Goal: Task Accomplishment & Management: Manage account settings

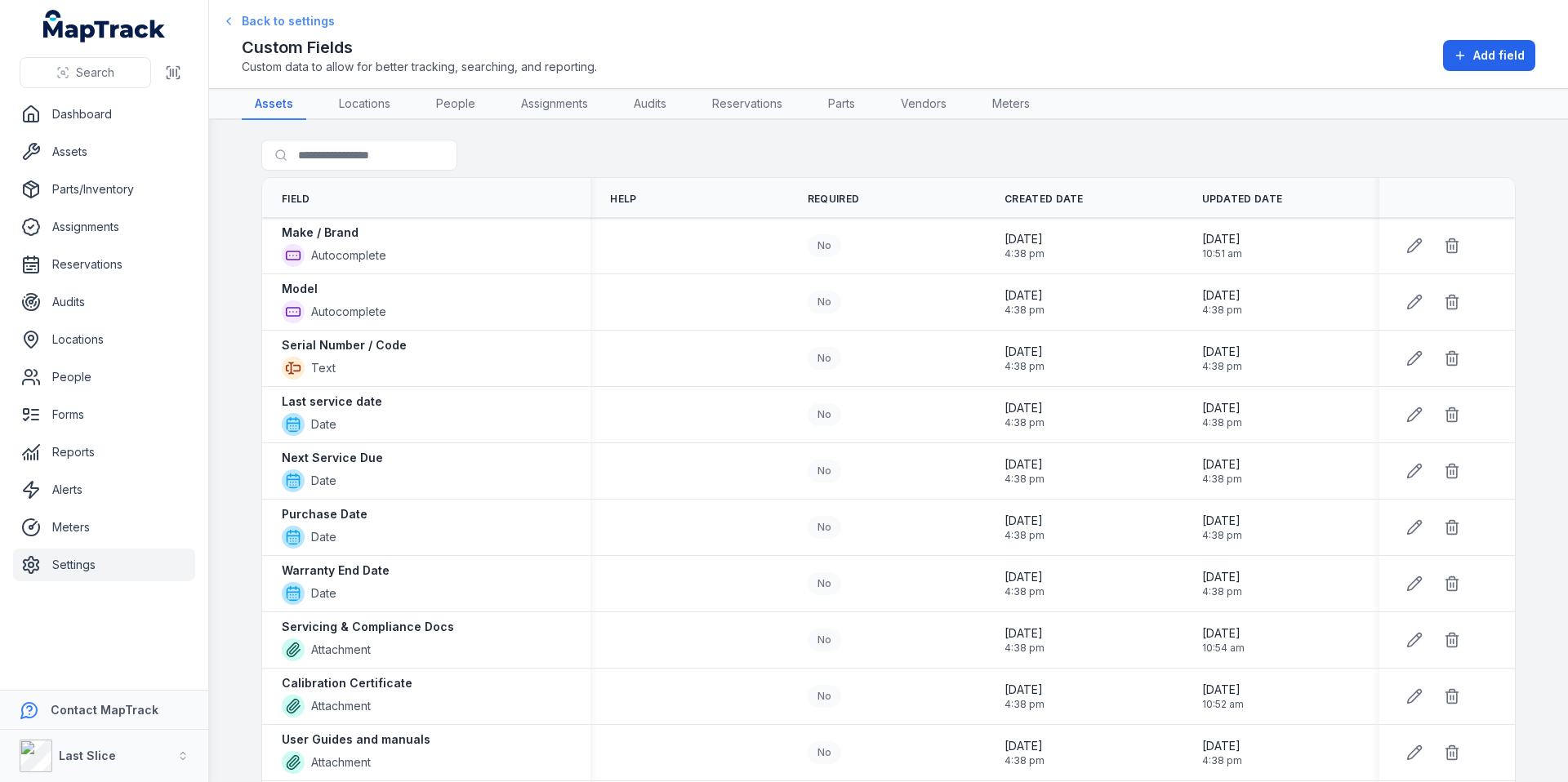
click at [246, 28] on span "Back to settings" at bounding box center [288, 21] width 93 height 17
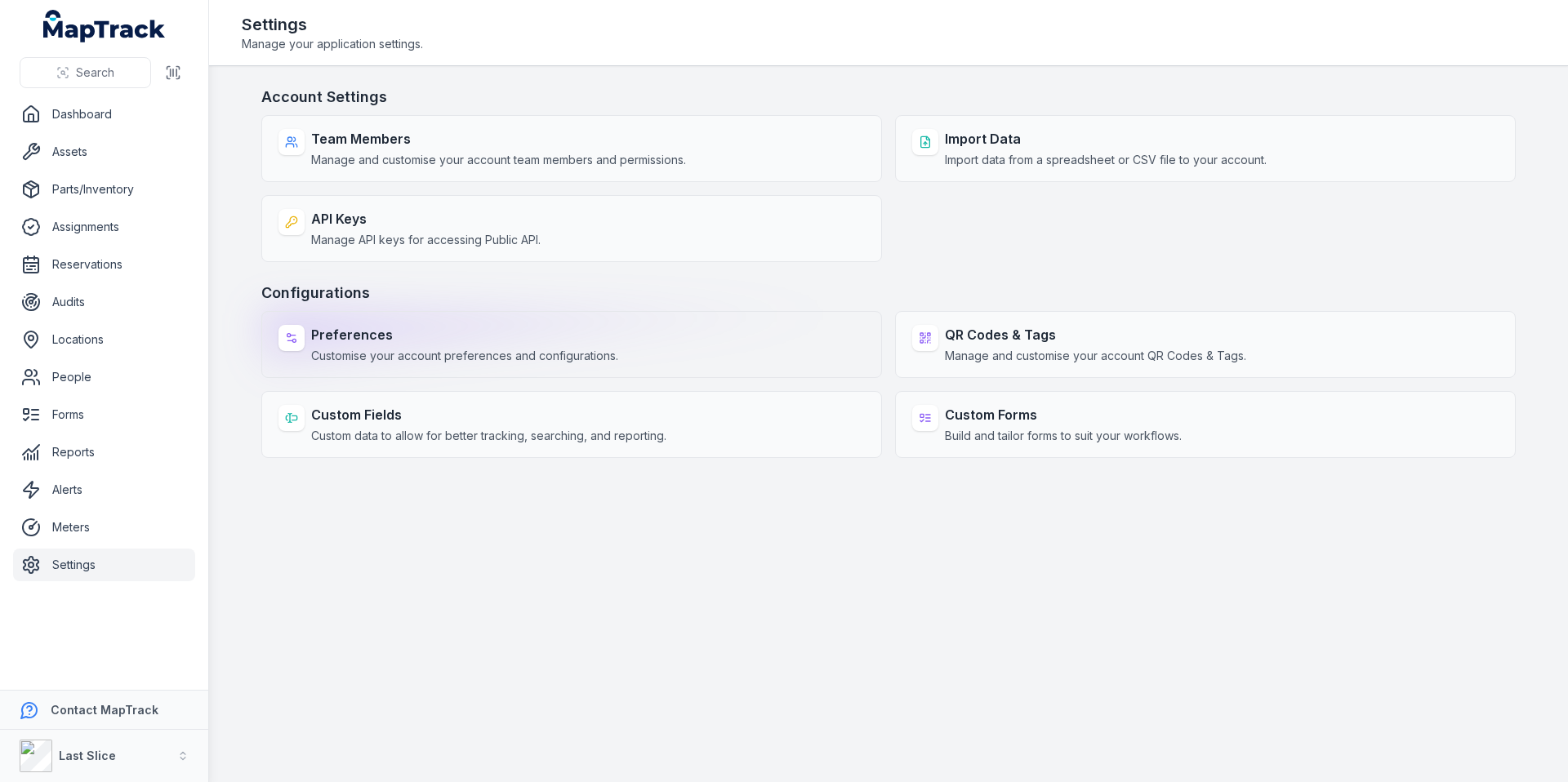
click at [410, 351] on span "Customise your account preferences and configurations." at bounding box center [465, 356] width 307 height 17
select select "***"
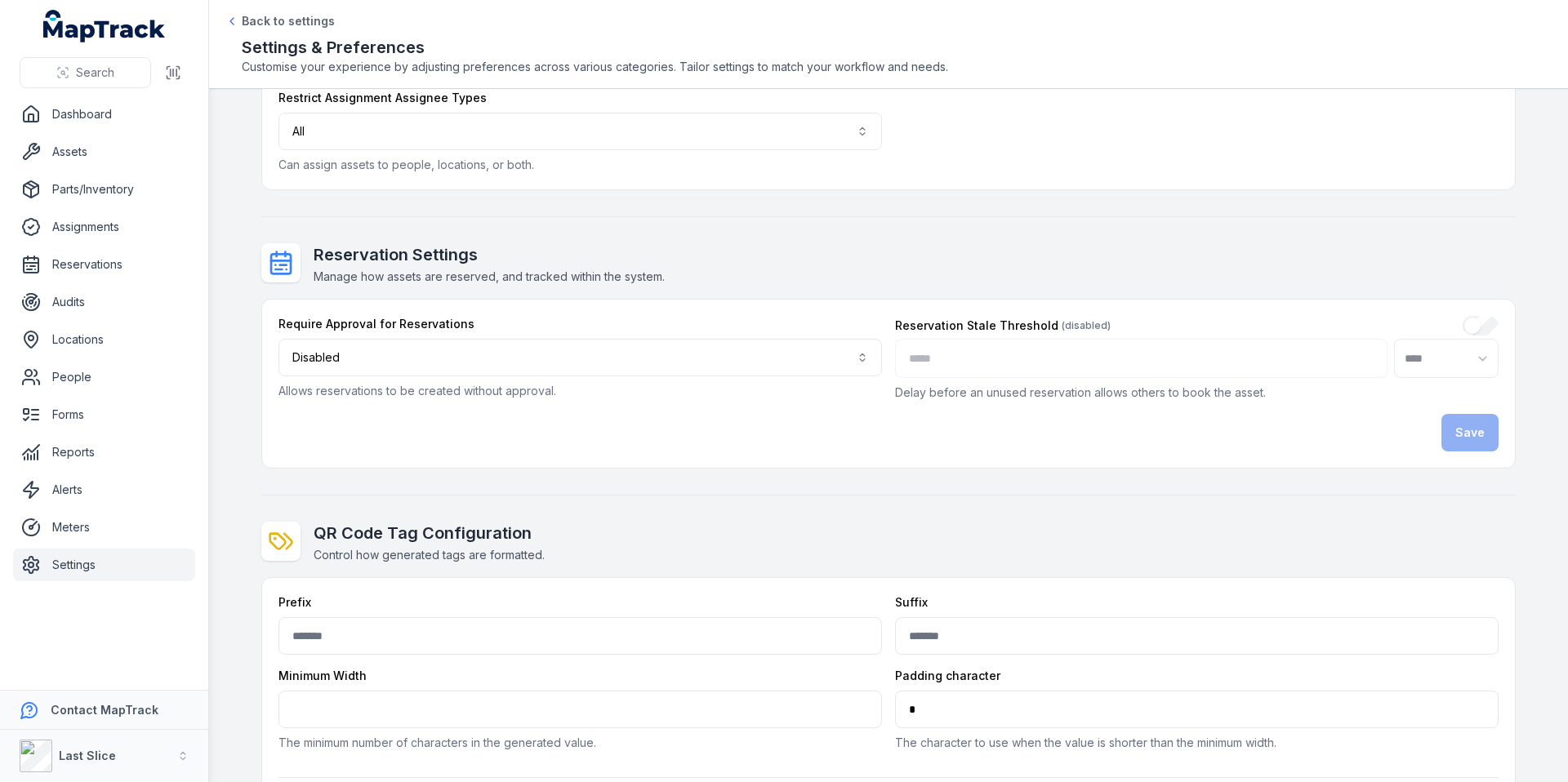
scroll to position [363, 0]
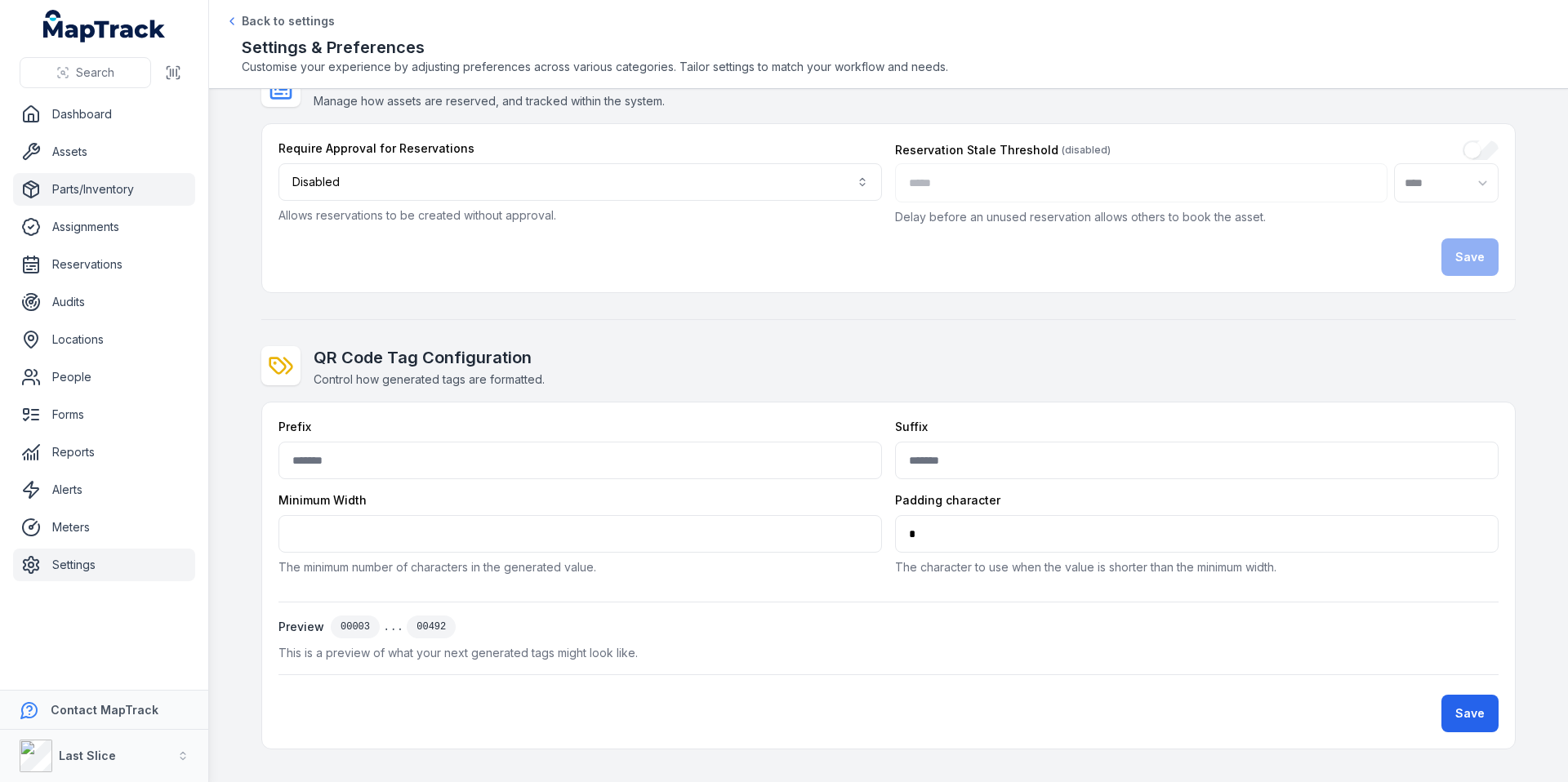
click at [86, 190] on link "Parts/Inventory" at bounding box center [104, 190] width 182 height 33
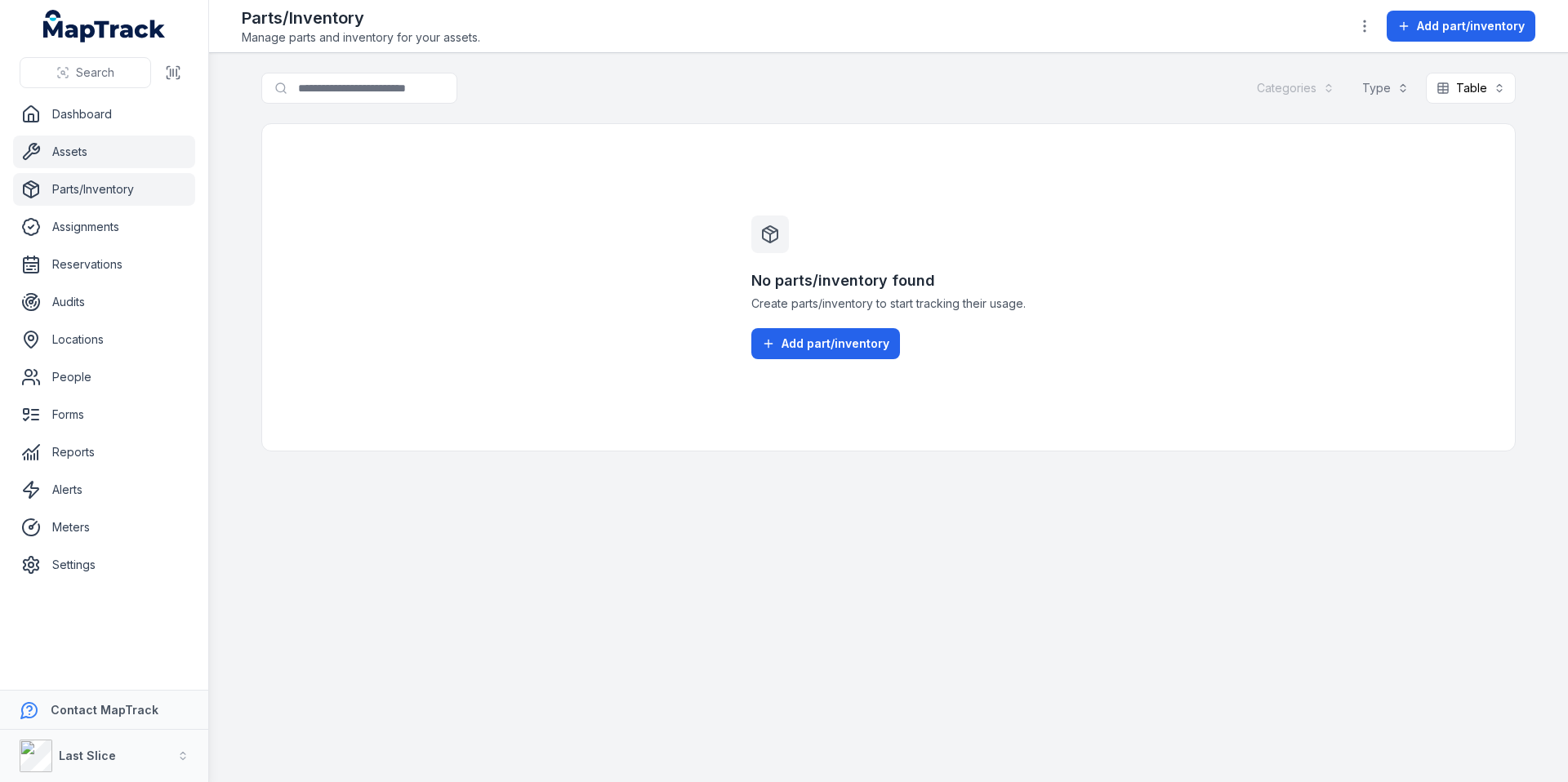
click at [78, 149] on link "Assets" at bounding box center [104, 152] width 182 height 33
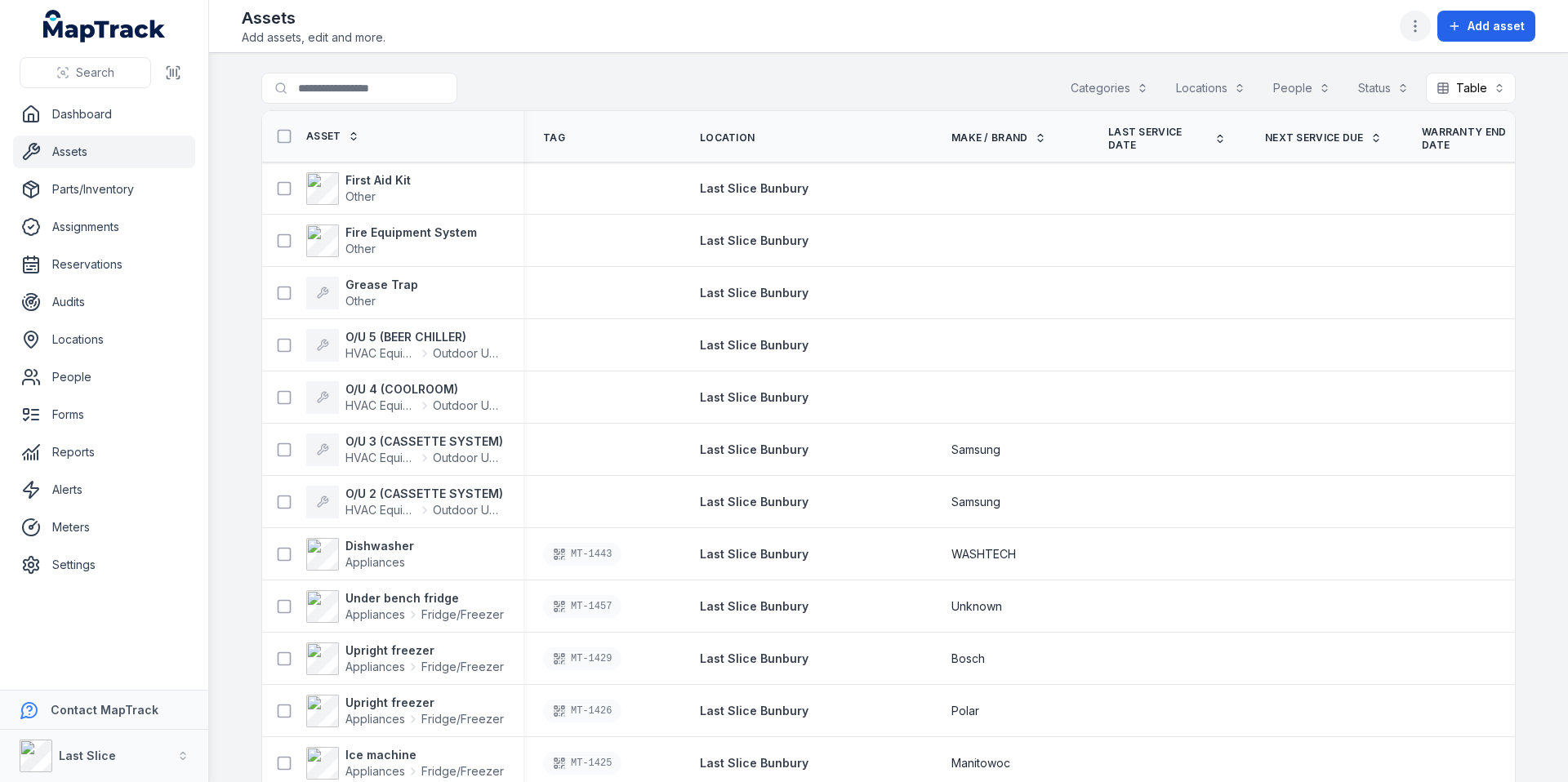
click at [1405, 31] on button "button" at bounding box center [1415, 26] width 31 height 31
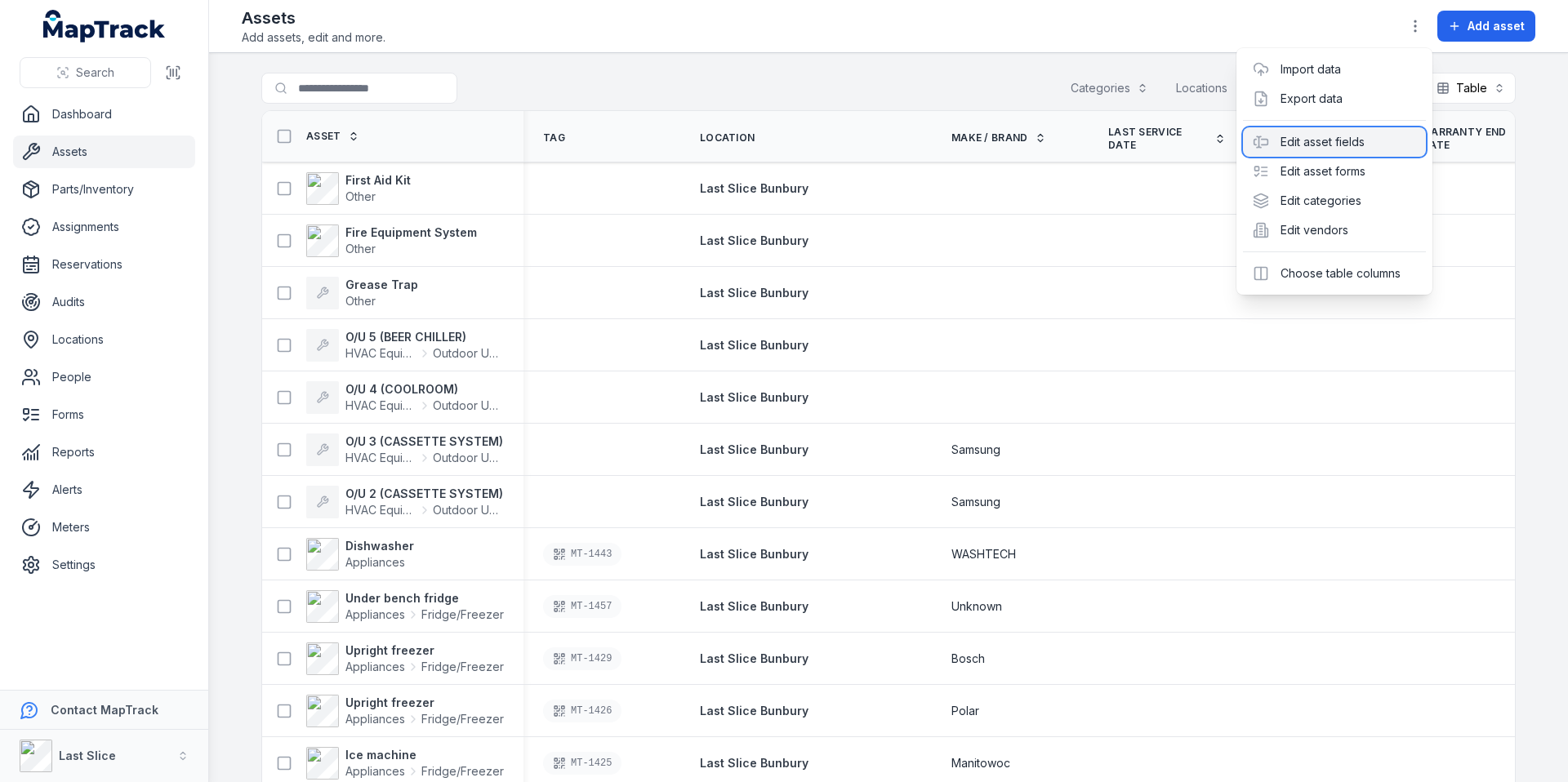
click at [1348, 137] on div "Edit asset fields" at bounding box center [1334, 142] width 183 height 30
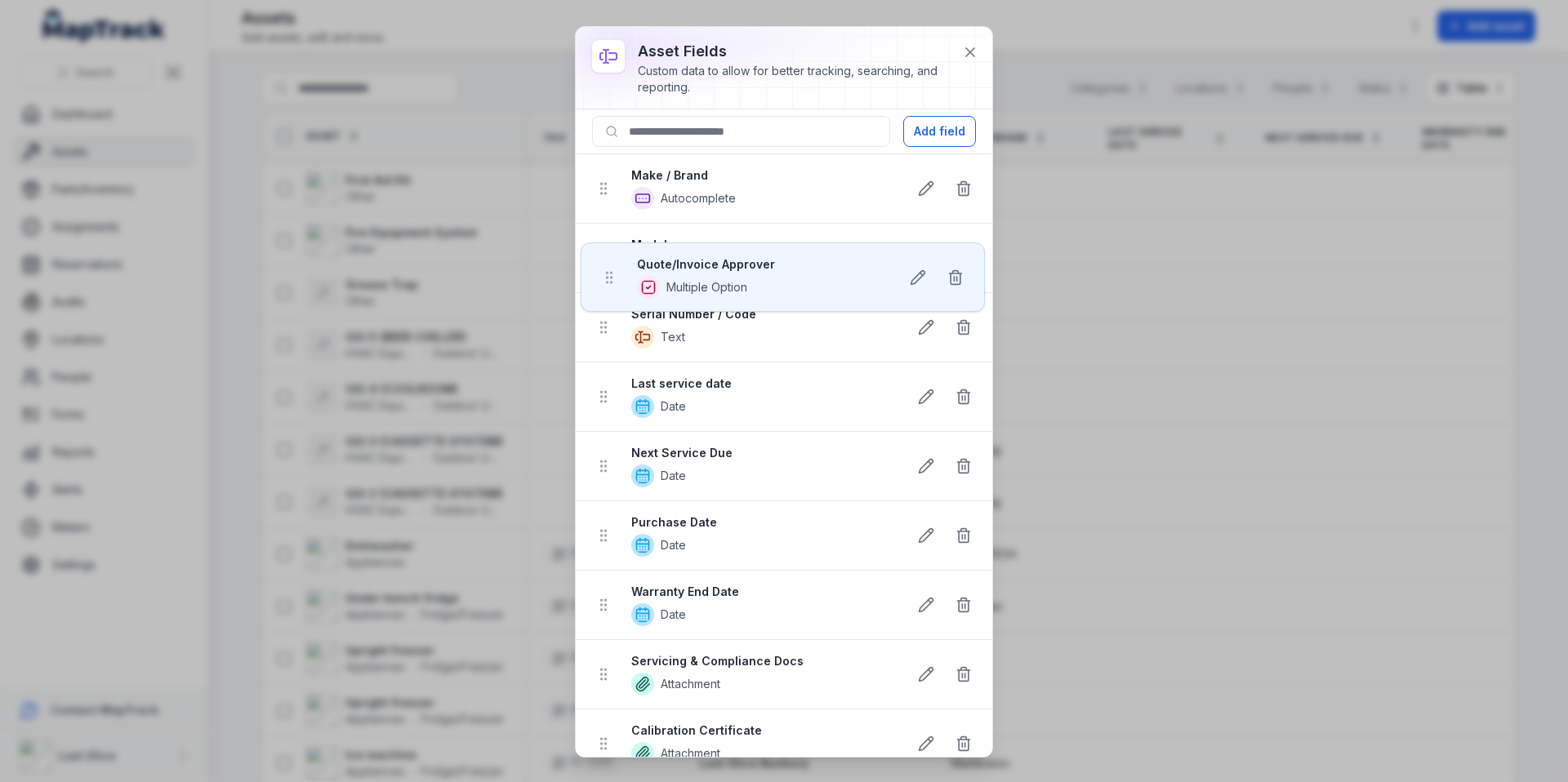
drag, startPoint x: 597, startPoint y: 723, endPoint x: 603, endPoint y: 36, distance: 687.0
click at [603, 36] on div "asset fields Custom data to allow for better tracking, searching, and reporting…" at bounding box center [784, 392] width 416 height 730
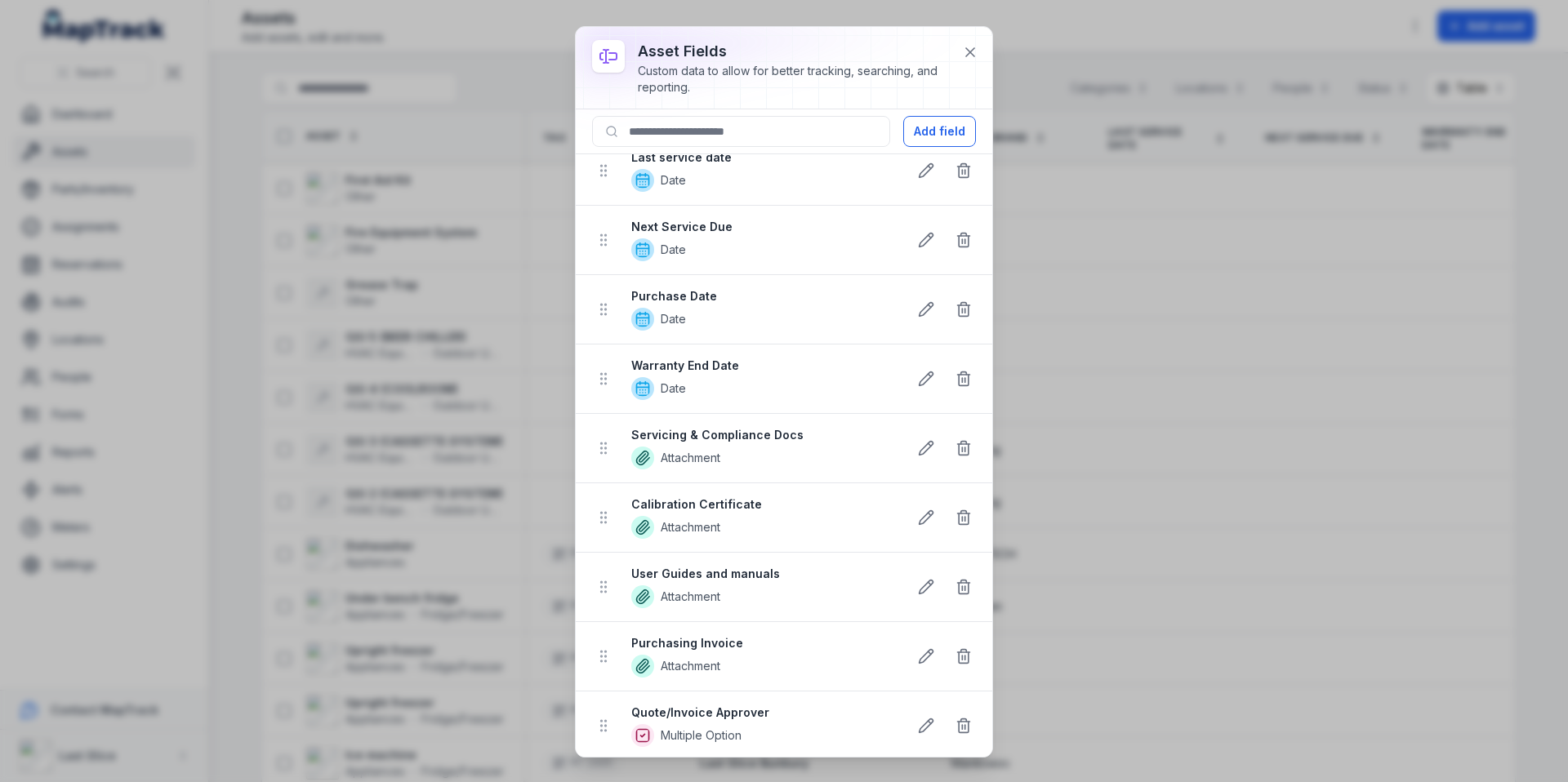
scroll to position [230, 0]
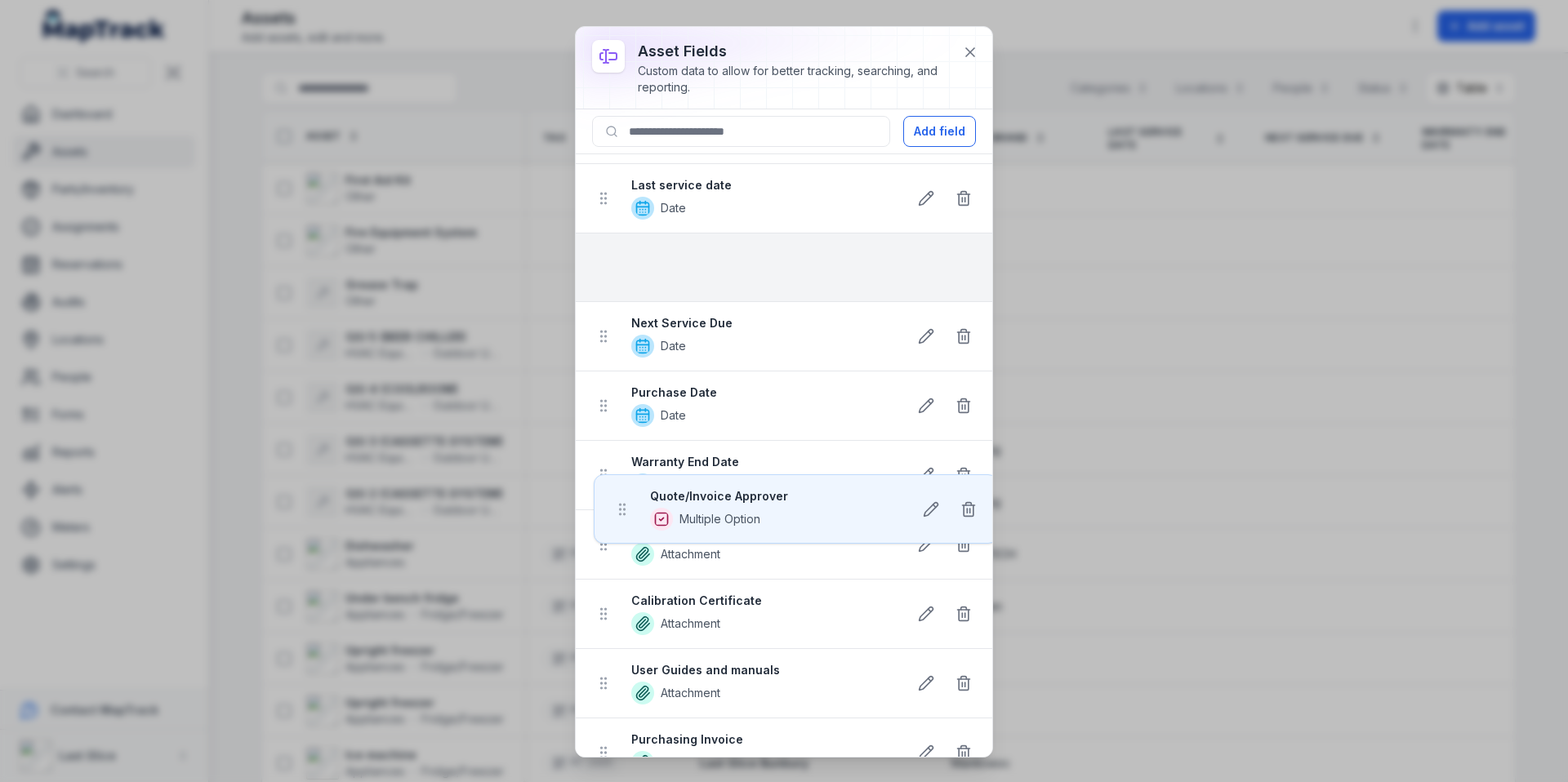
drag, startPoint x: 604, startPoint y: 726, endPoint x: 621, endPoint y: 271, distance: 455.3
click at [621, 272] on ul "Make / Brand Autocomplete Model Autocomplete Serial Number / Code Text Last ser…" at bounding box center [784, 372] width 416 height 832
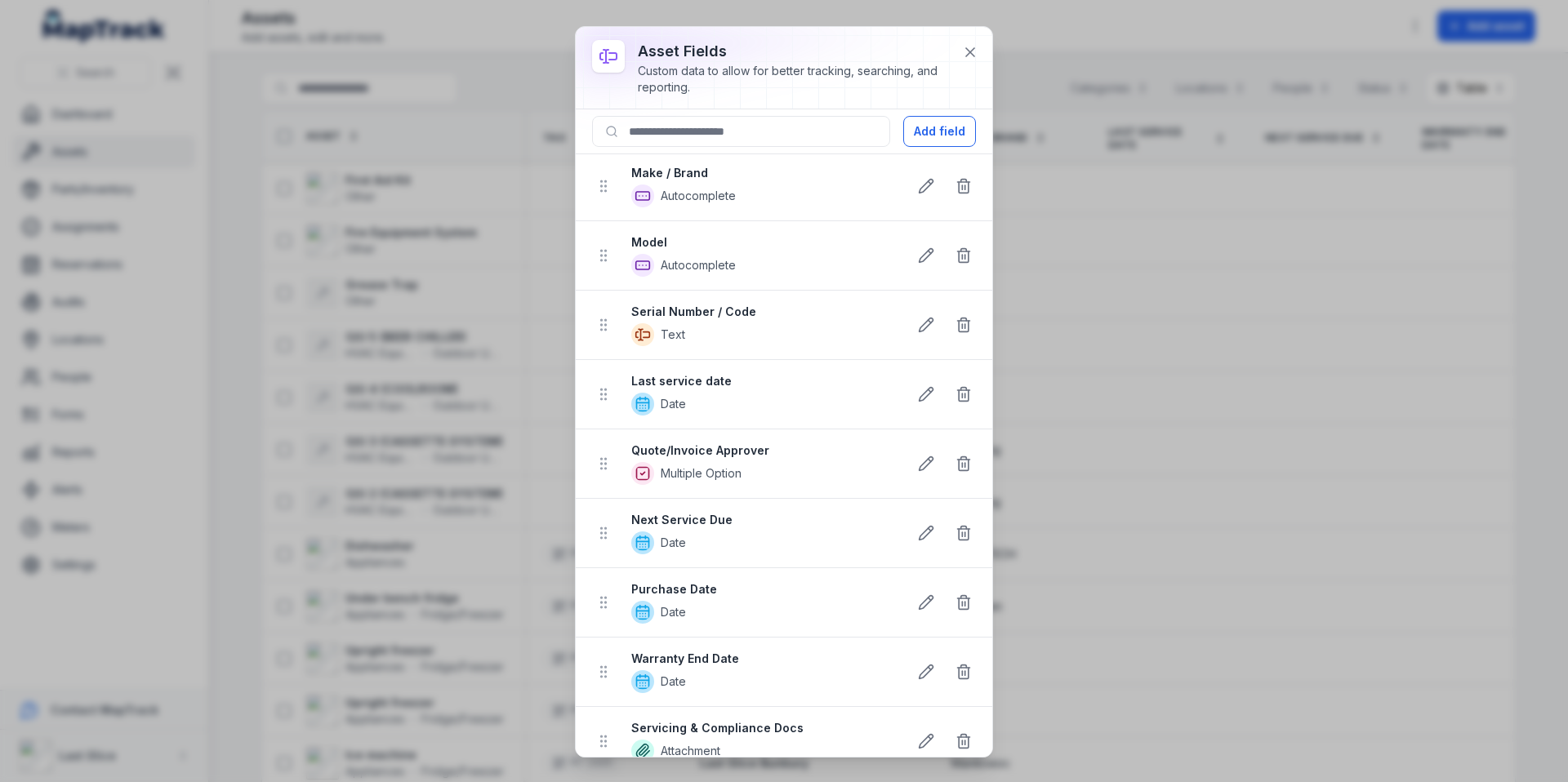
scroll to position [0, 0]
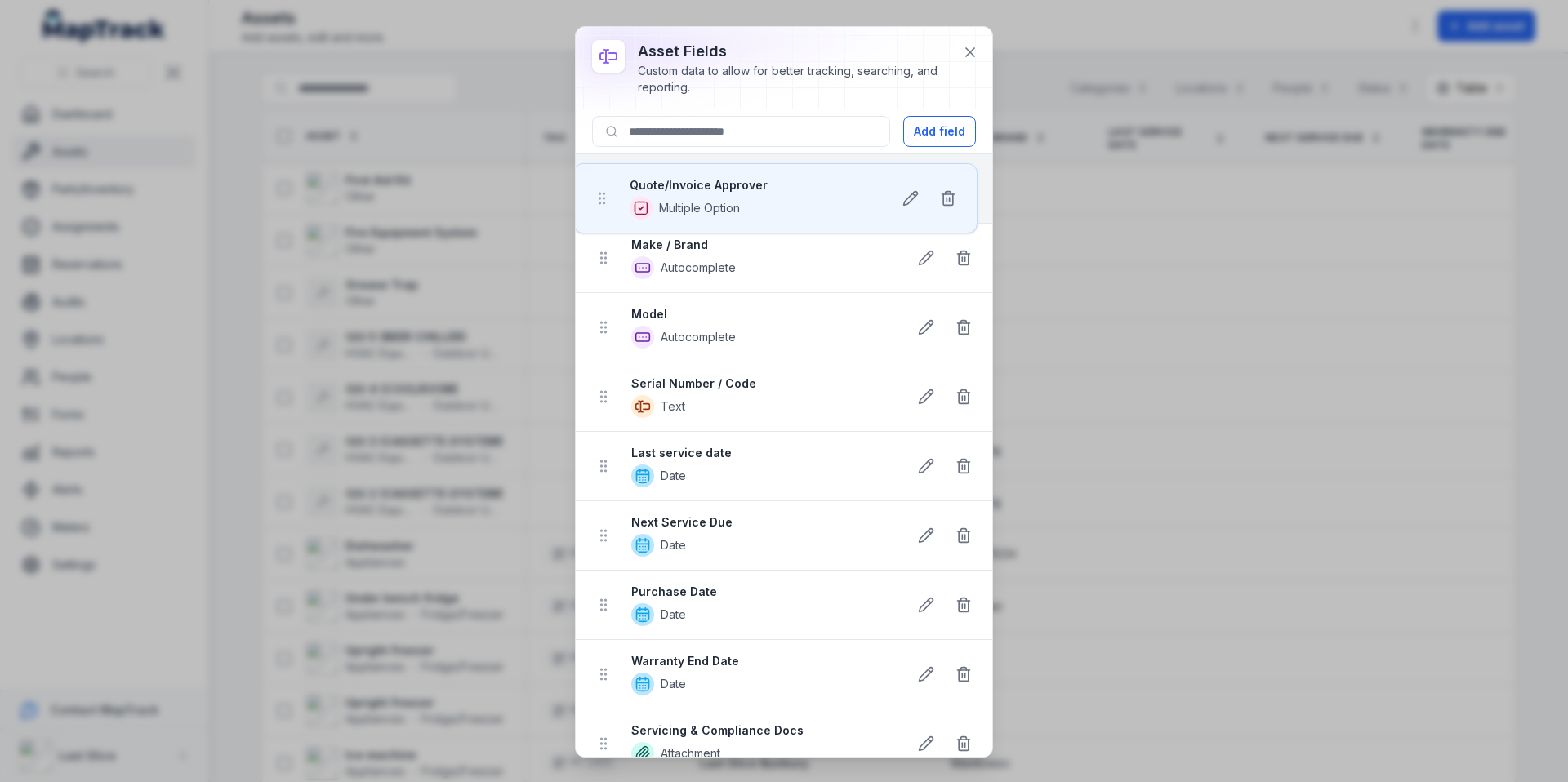
drag, startPoint x: 609, startPoint y: 475, endPoint x: 607, endPoint y: 183, distance: 292.0
click at [607, 183] on ul "Make / Brand Autocomplete Model Autocomplete Serial Number / Code Text Last ser…" at bounding box center [784, 571] width 416 height 833
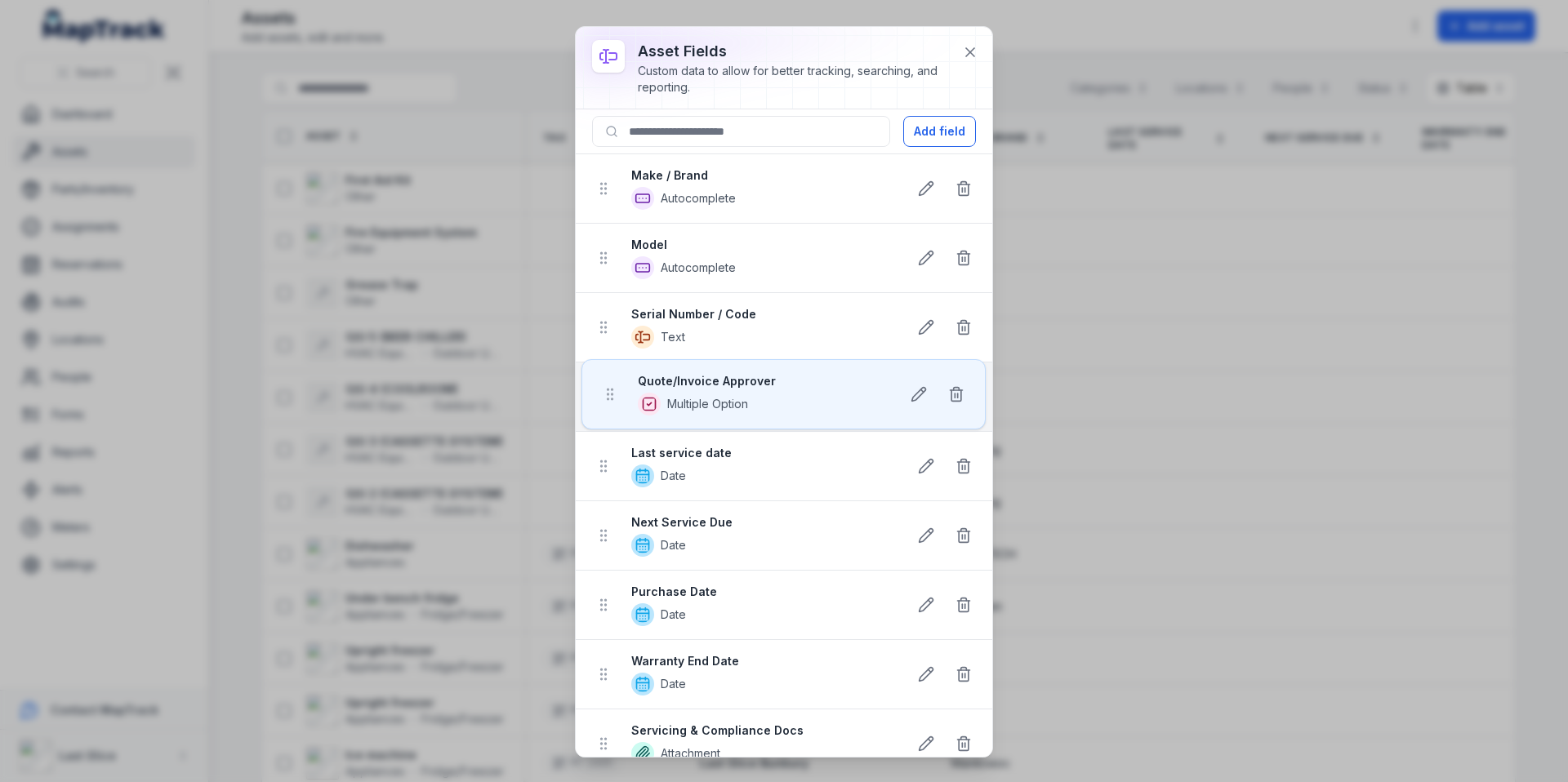
drag, startPoint x: 608, startPoint y: 191, endPoint x: 613, endPoint y: 400, distance: 209.1
click at [614, 401] on ul "Quote/Invoice Approver Multiple Option Make / Brand Autocomplete Model Autocomp…" at bounding box center [784, 571] width 416 height 833
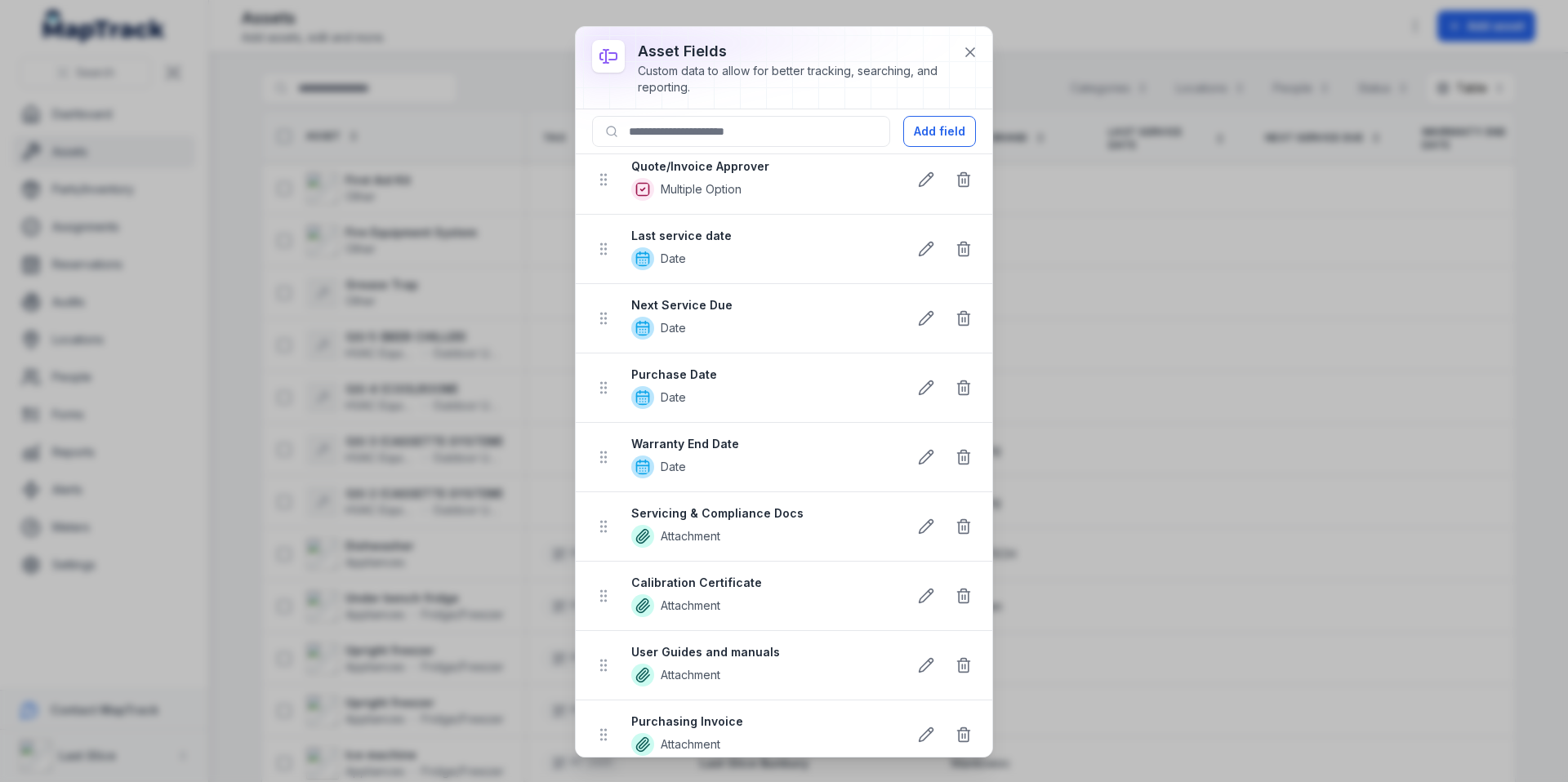
scroll to position [230, 0]
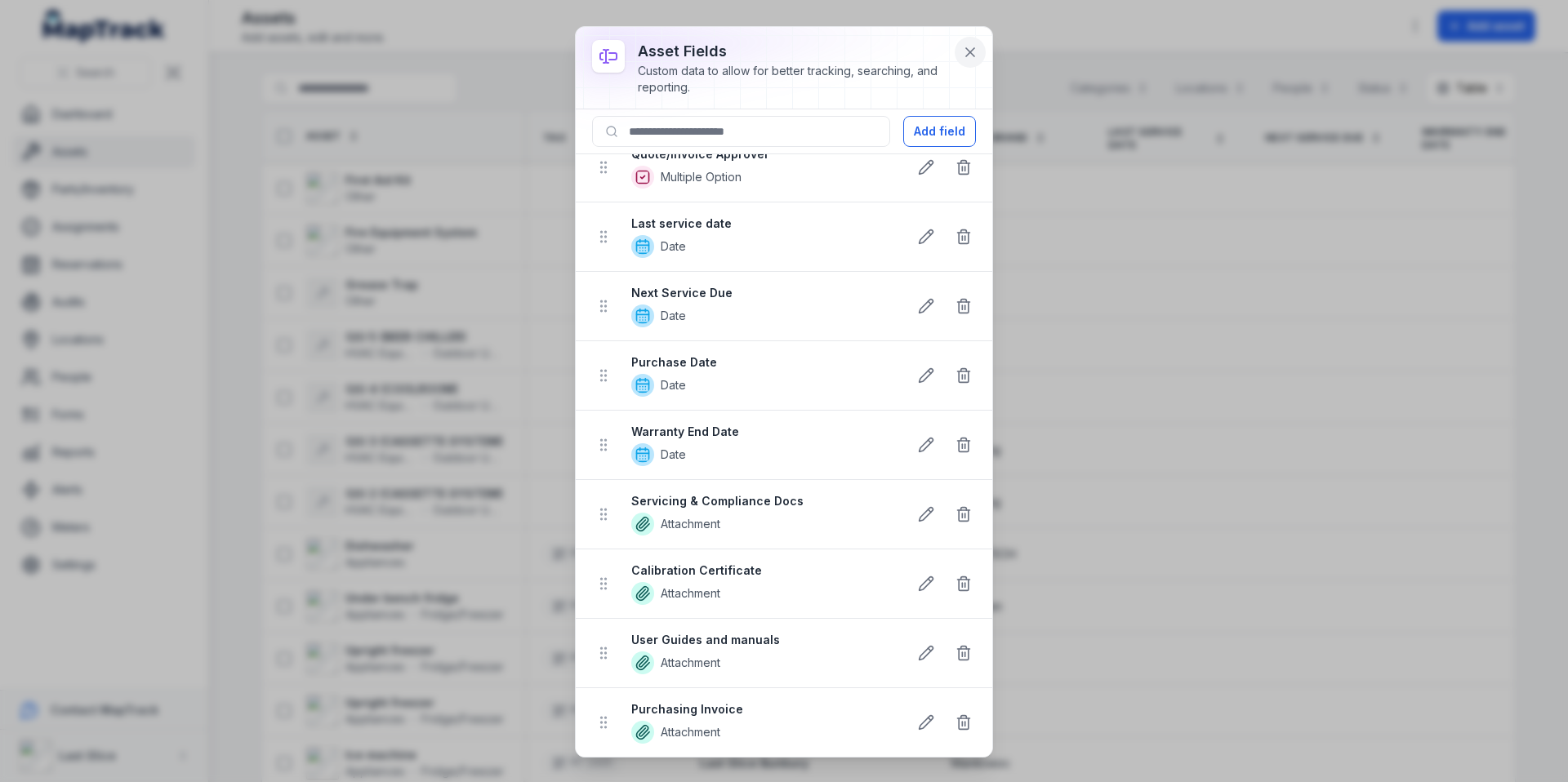
click at [969, 59] on icon at bounding box center [970, 52] width 17 height 17
